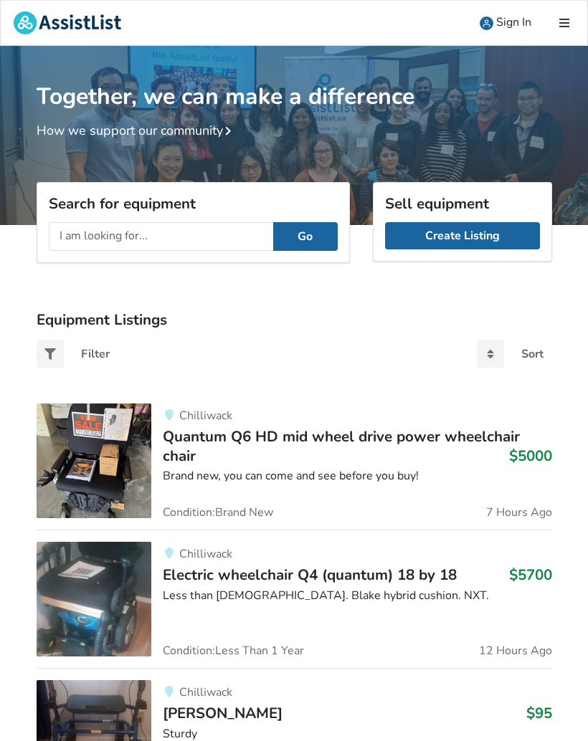
click at [170, 244] on input "text" at bounding box center [161, 236] width 224 height 29
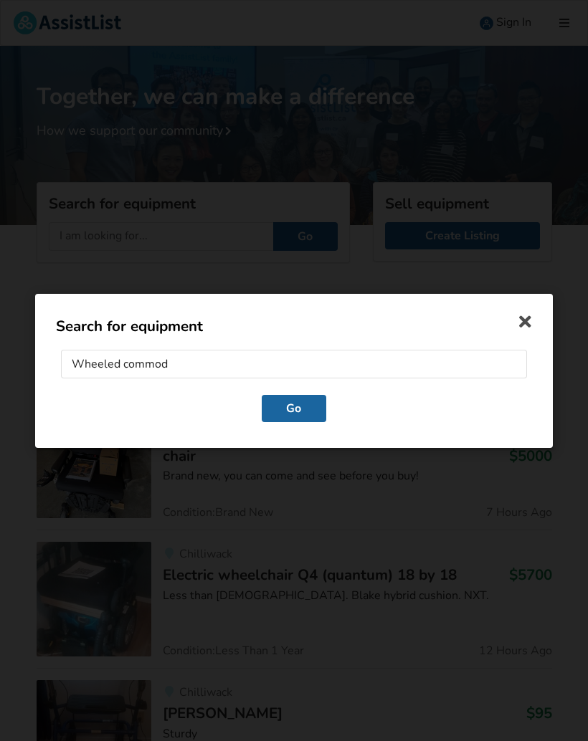
type input "Wheeled commode"
click at [294, 409] on button "Go" at bounding box center [294, 407] width 65 height 27
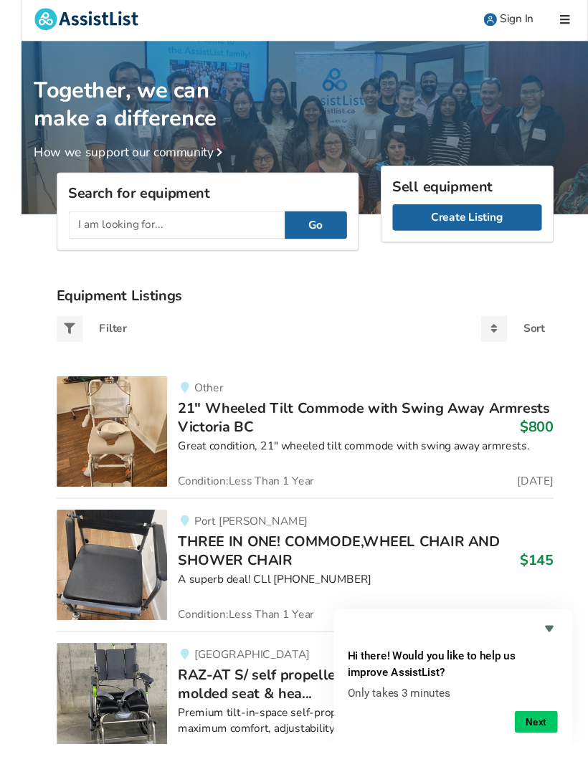
scroll to position [9, 0]
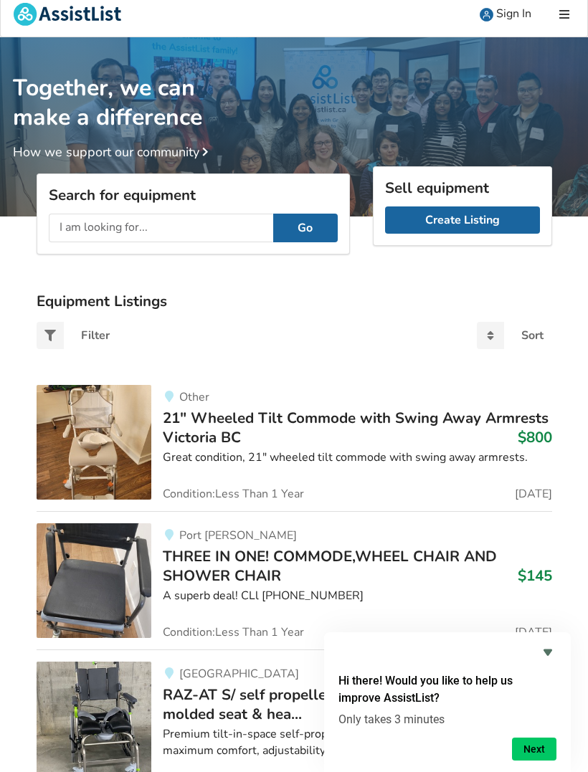
click at [202, 564] on span "THREE IN ONE! COMMODE,WHEEL CHAIR AND SHOWER CHAIR" at bounding box center [330, 565] width 334 height 39
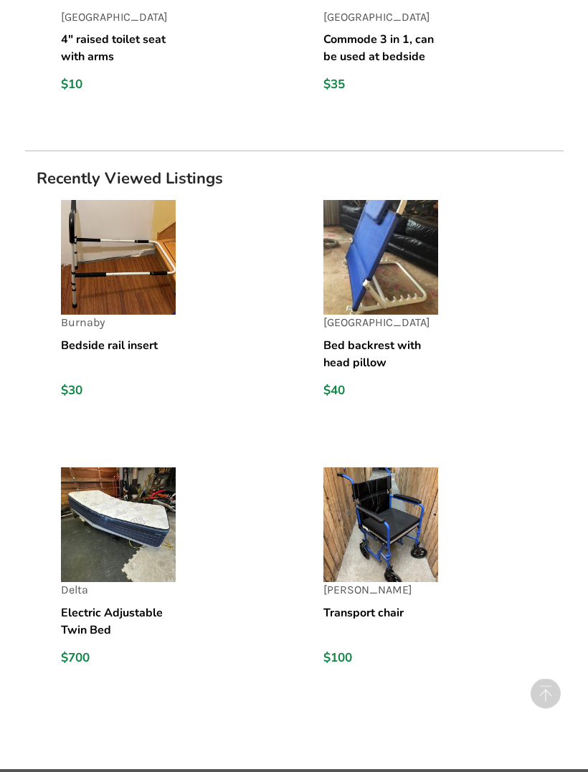
scroll to position [1999, 0]
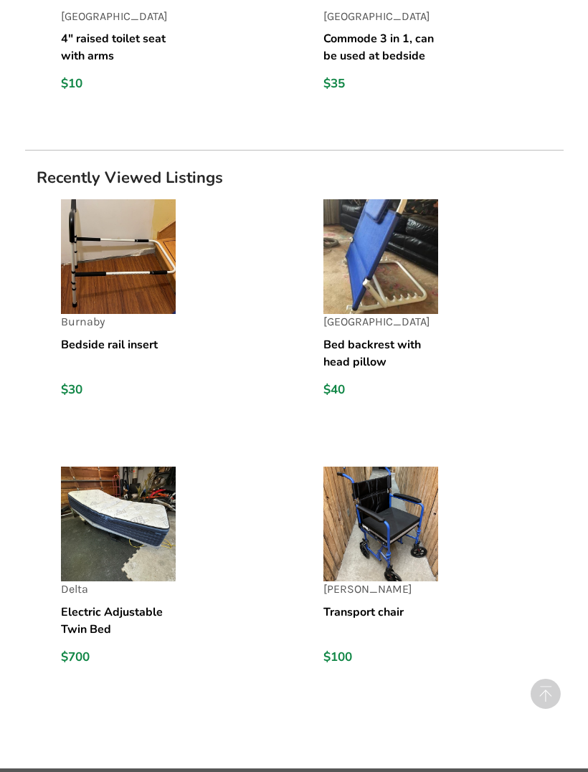
click at [128, 560] on img at bounding box center [118, 524] width 115 height 115
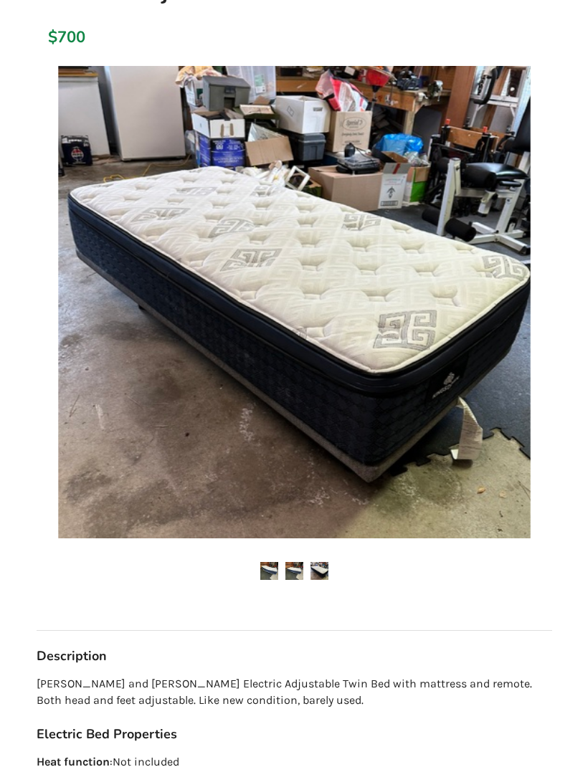
scroll to position [131, 0]
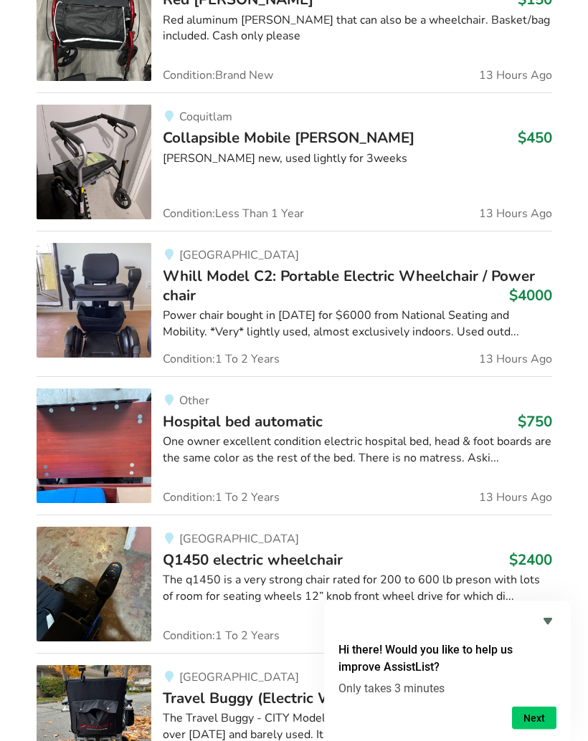
scroll to position [2115, 0]
click at [323, 442] on div "One owner excellent condition electric hospital bed, head & foot boards are the…" at bounding box center [357, 450] width 389 height 33
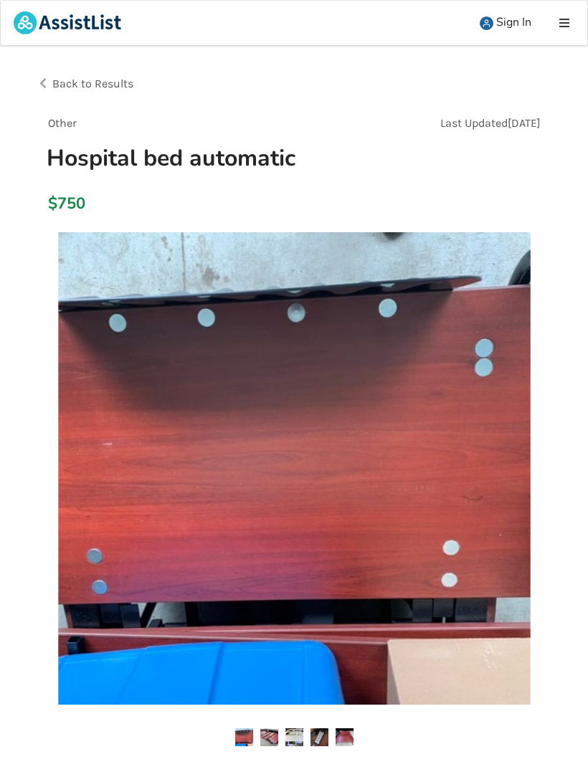
click at [493, 511] on img at bounding box center [294, 468] width 473 height 473
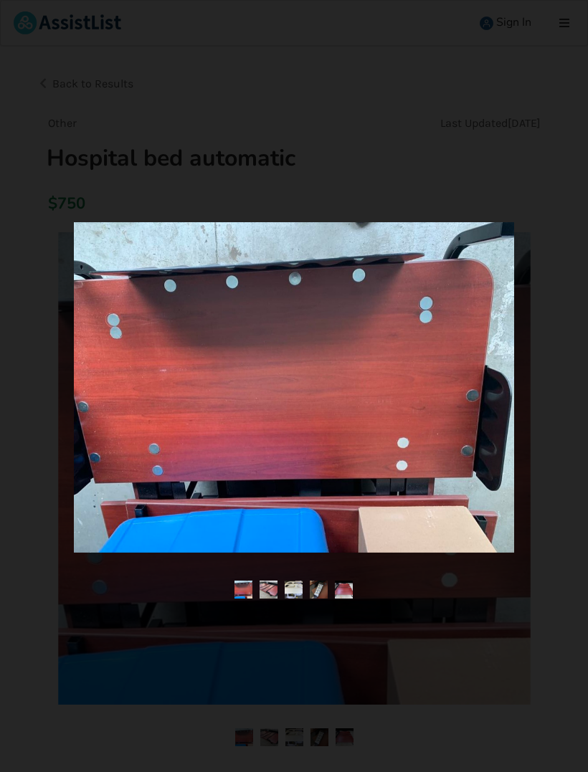
click at [269, 599] on img at bounding box center [269, 590] width 18 height 18
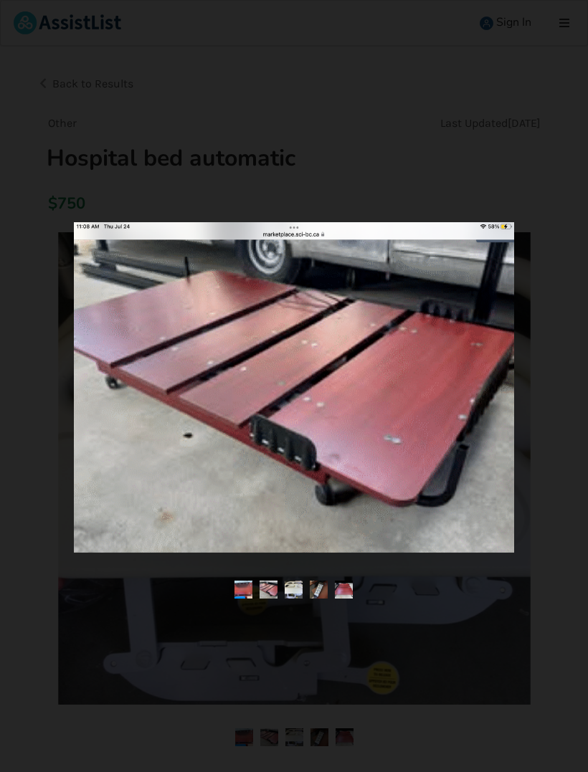
click at [298, 599] on img at bounding box center [294, 590] width 18 height 18
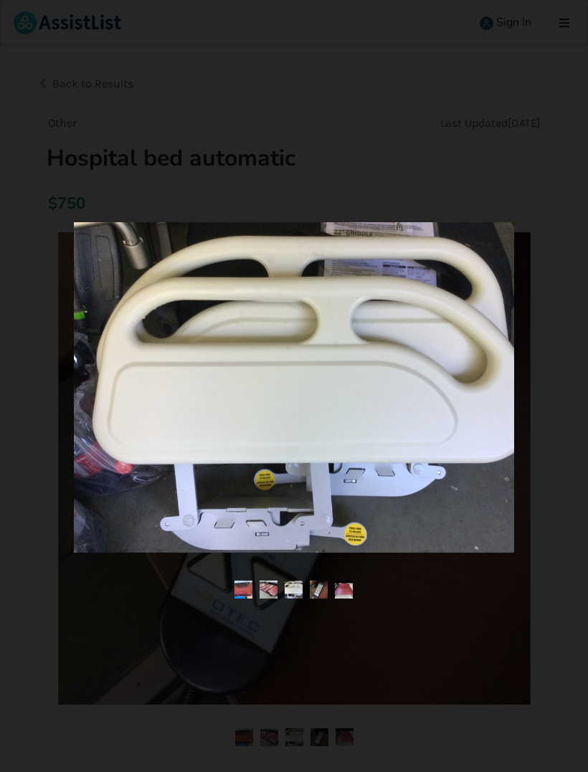
click at [320, 599] on img at bounding box center [320, 590] width 18 height 18
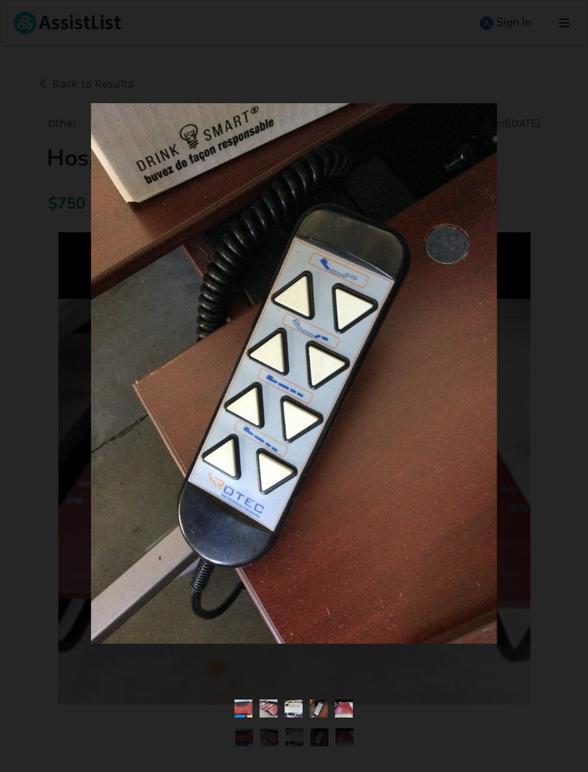
click at [353, 718] on img at bounding box center [345, 709] width 18 height 18
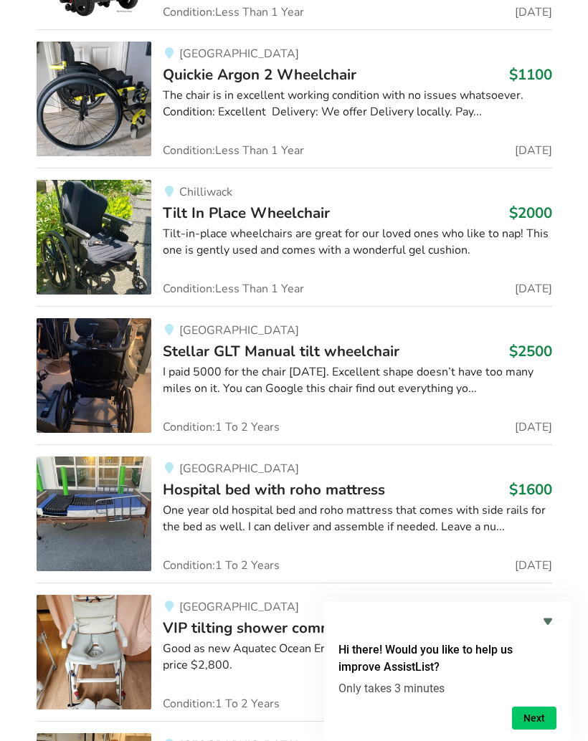
scroll to position [4282, 0]
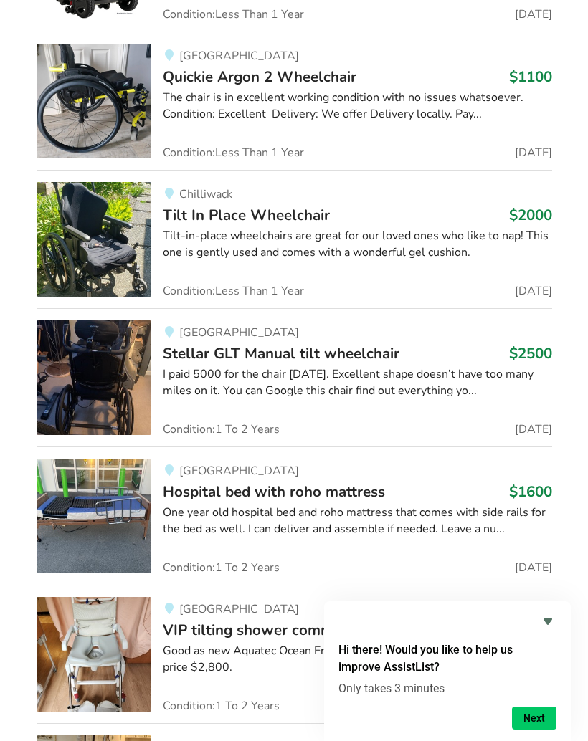
click at [297, 505] on div "One year old hospital bed and roho mattress that comes with side rails for the …" at bounding box center [357, 521] width 389 height 33
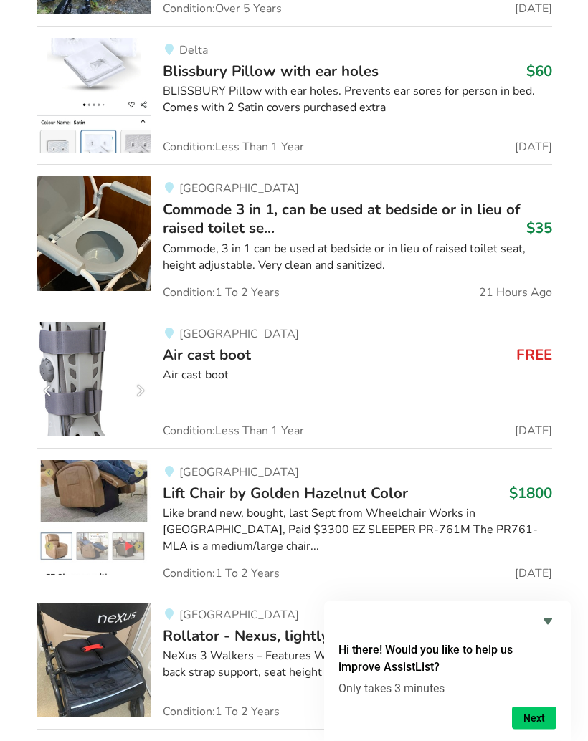
scroll to position [5264, 0]
click at [95, 526] on img at bounding box center [94, 517] width 115 height 115
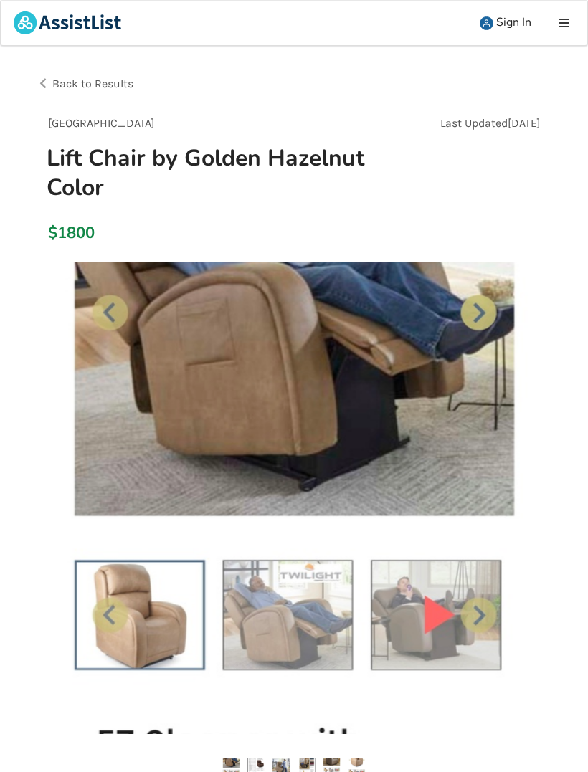
click at [298, 615] on img at bounding box center [294, 498] width 473 height 473
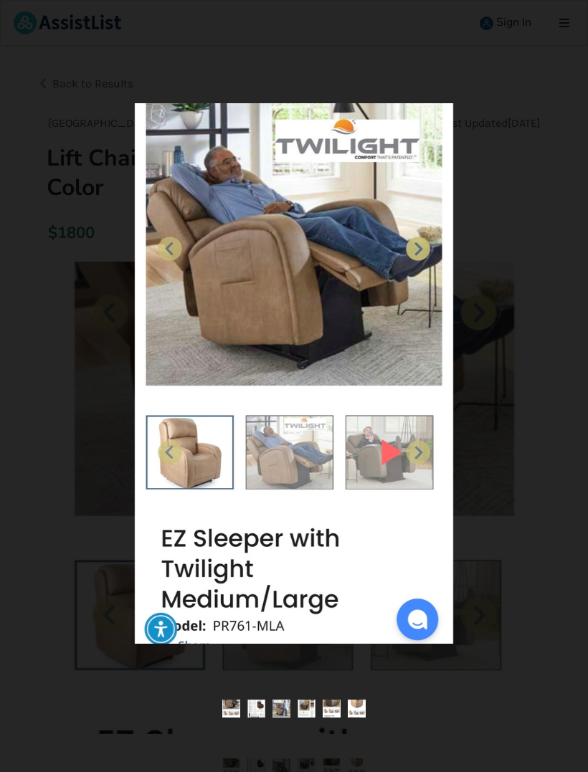
click at [427, 270] on img at bounding box center [295, 373] width 318 height 541
click at [429, 260] on img at bounding box center [295, 373] width 318 height 541
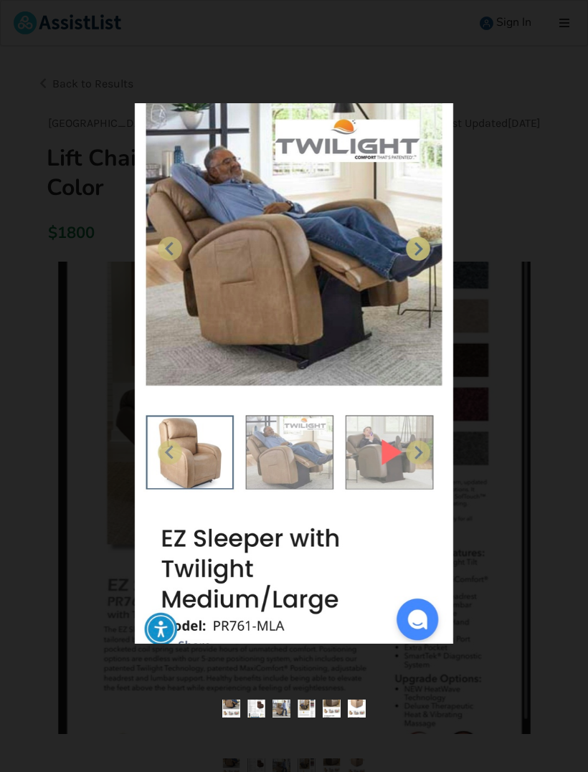
click at [262, 706] on img at bounding box center [256, 709] width 18 height 18
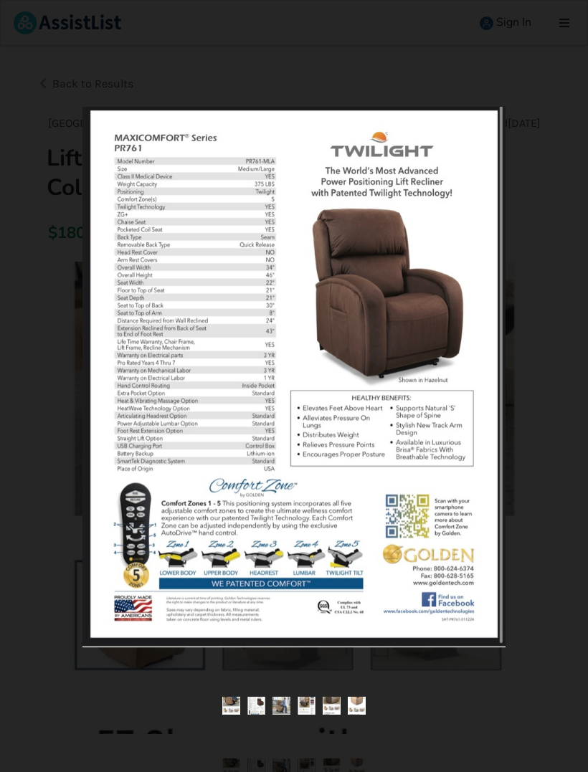
click at [283, 707] on img at bounding box center [282, 706] width 18 height 18
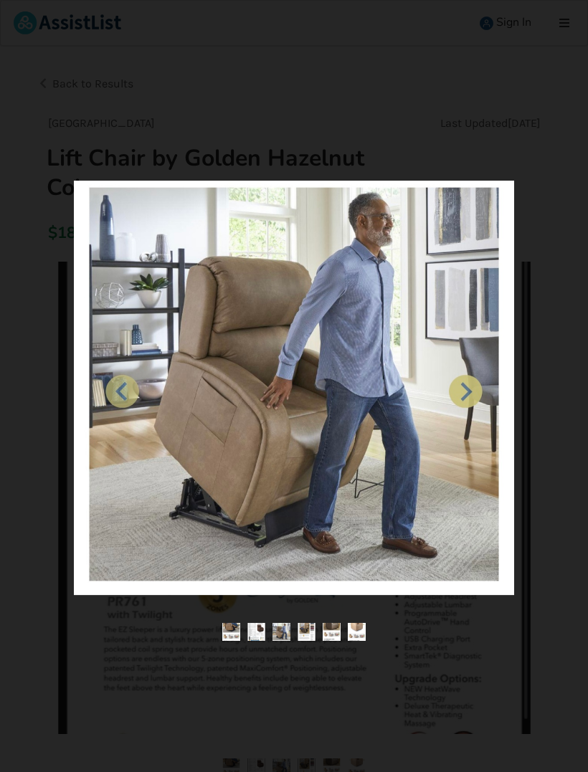
click at [283, 635] on img at bounding box center [282, 632] width 18 height 18
click at [310, 635] on img at bounding box center [307, 632] width 18 height 18
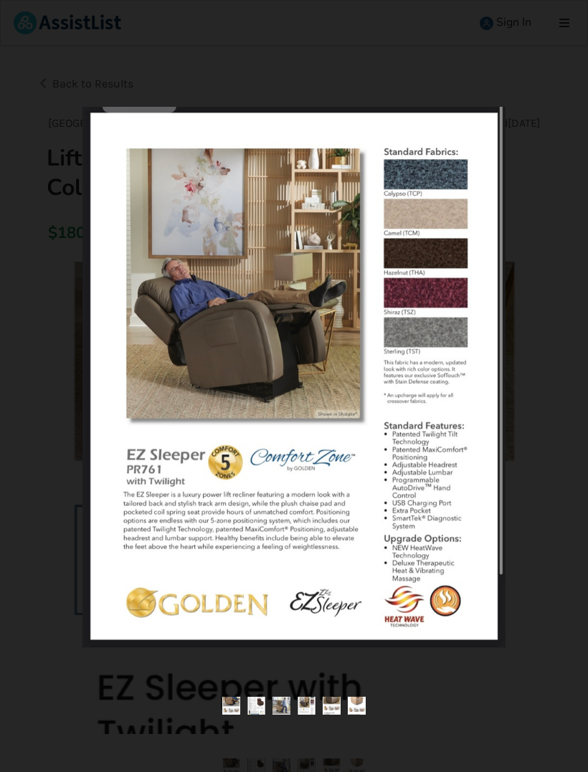
click at [335, 701] on img at bounding box center [332, 706] width 18 height 18
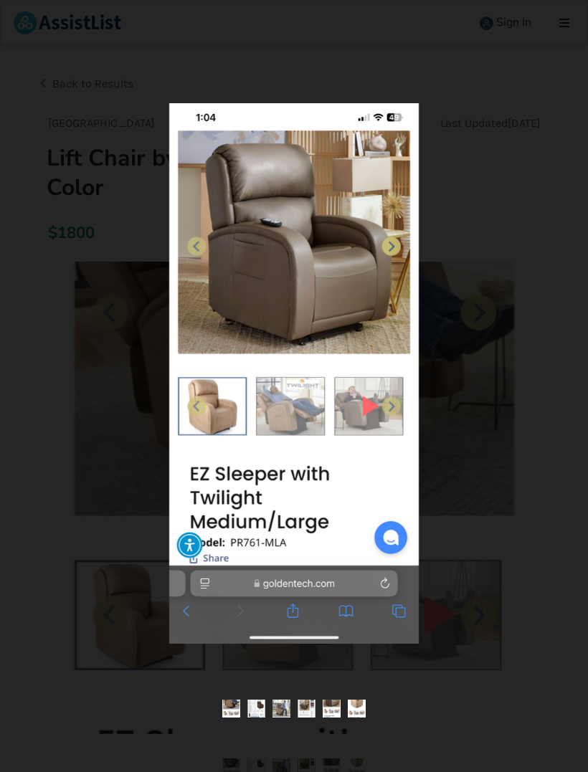
click at [357, 713] on img at bounding box center [357, 709] width 18 height 18
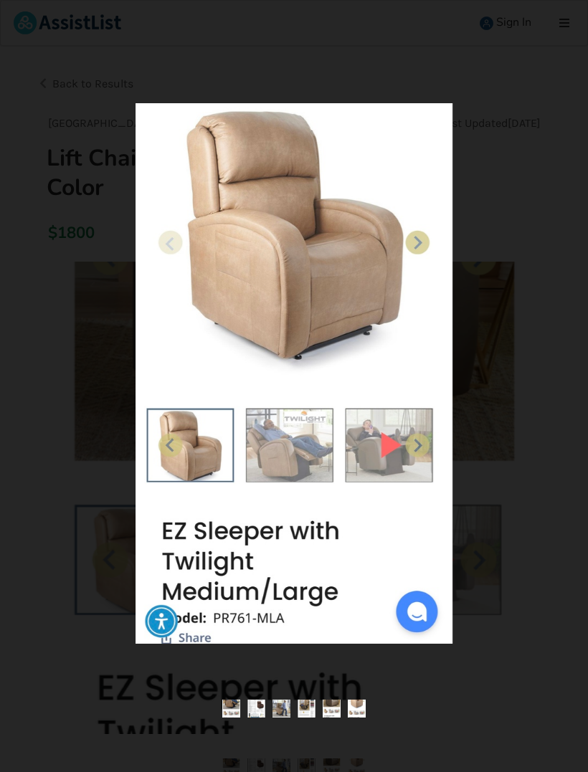
click at [232, 711] on img at bounding box center [231, 709] width 18 height 18
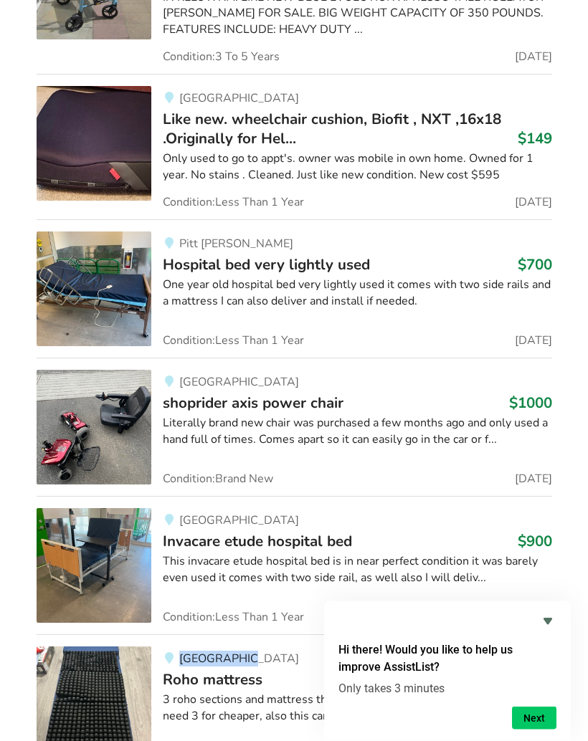
scroll to position [8027, 0]
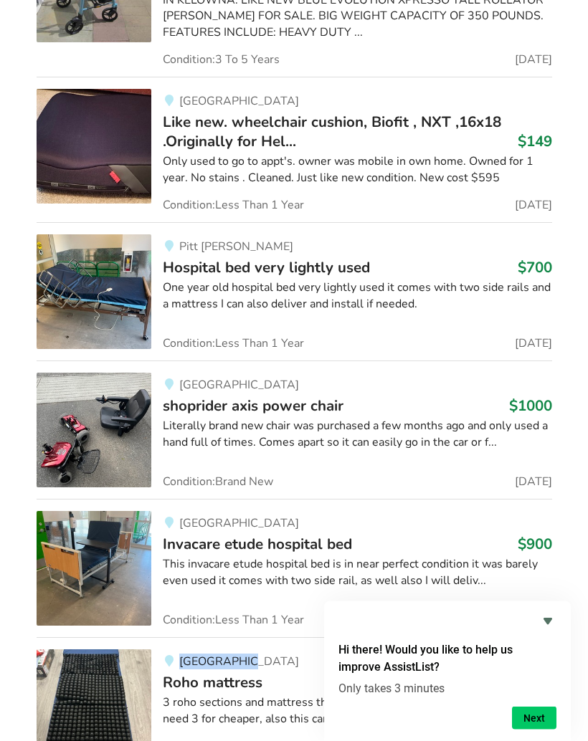
click at [333, 535] on span "Invacare etude hospital bed" at bounding box center [257, 545] width 189 height 20
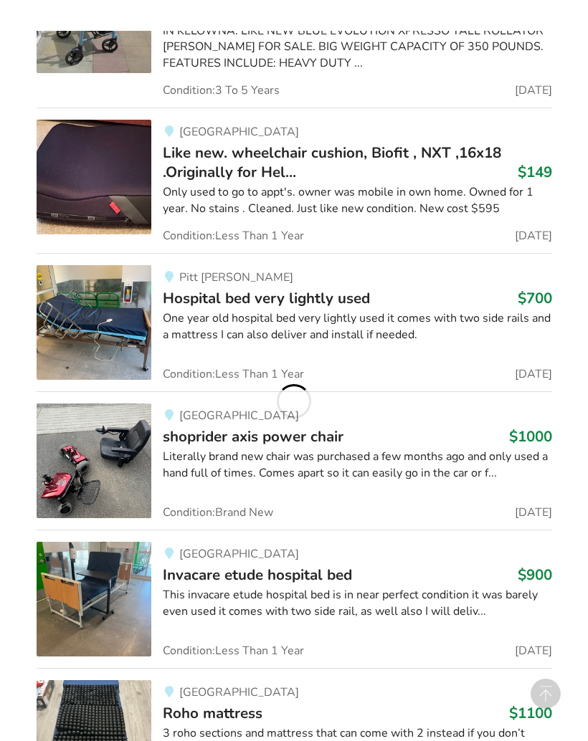
scroll to position [1307, 0]
